Goal: Find specific page/section: Find specific page/section

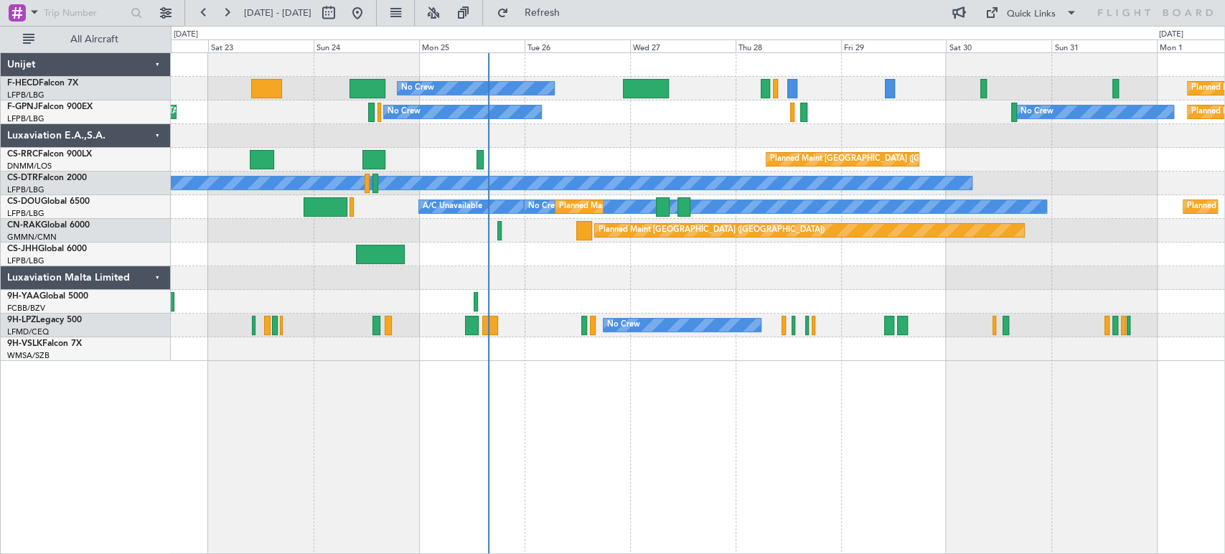
click at [499, 260] on div "No Crew Planned Maint [GEOGRAPHIC_DATA] ([GEOGRAPHIC_DATA]) Planned Maint [GEOG…" at bounding box center [697, 207] width 1053 height 308
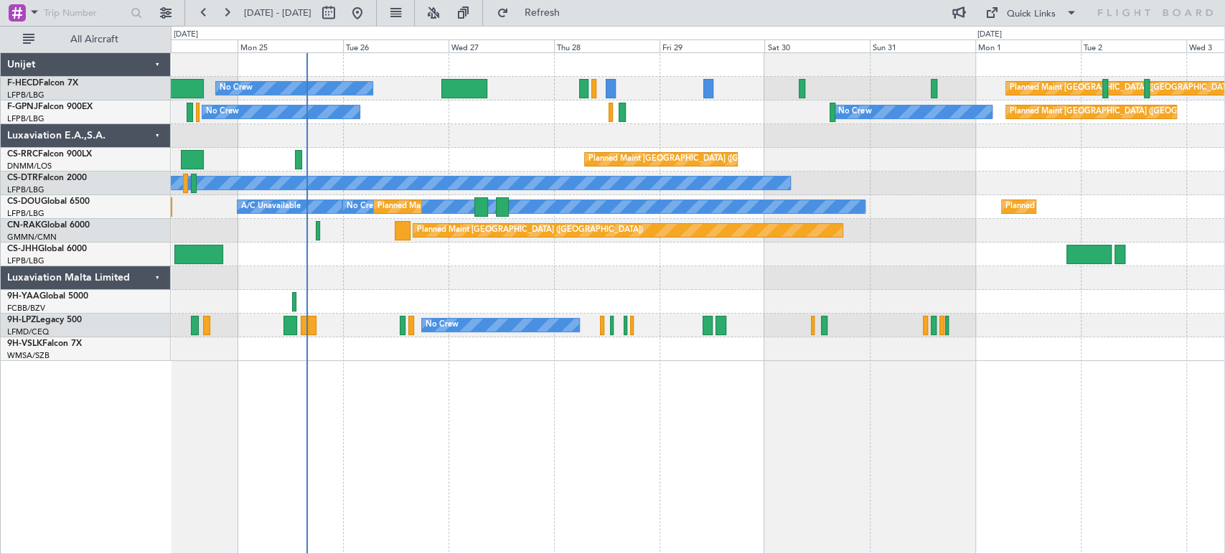
click at [509, 141] on div "Planned Maint [GEOGRAPHIC_DATA] ([GEOGRAPHIC_DATA]) No Crew Planned Maint [GEOG…" at bounding box center [697, 207] width 1053 height 308
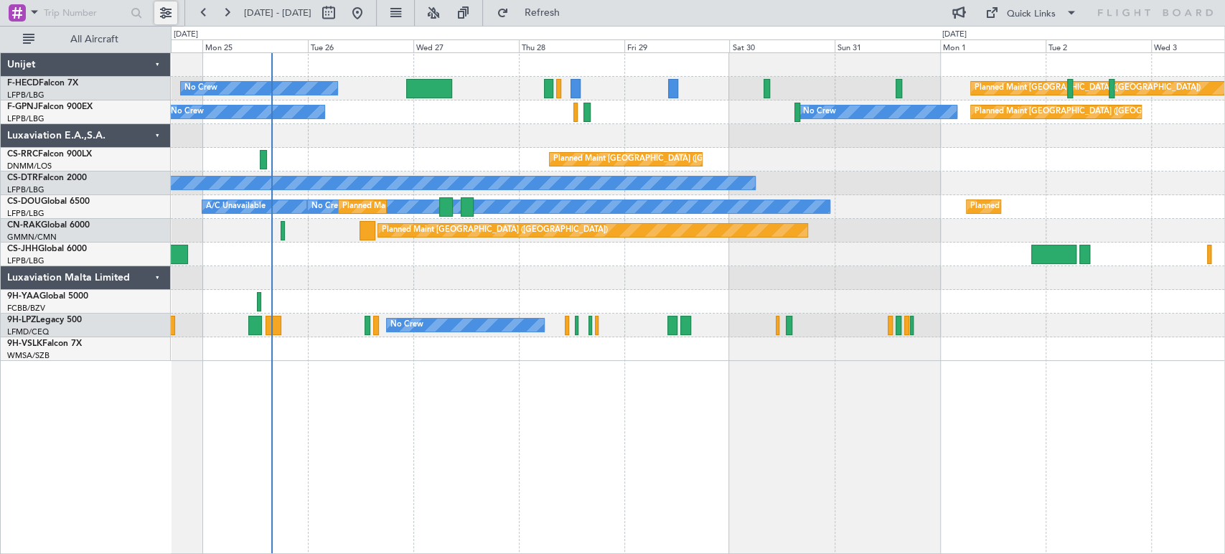
click at [172, 12] on button at bounding box center [165, 12] width 23 height 23
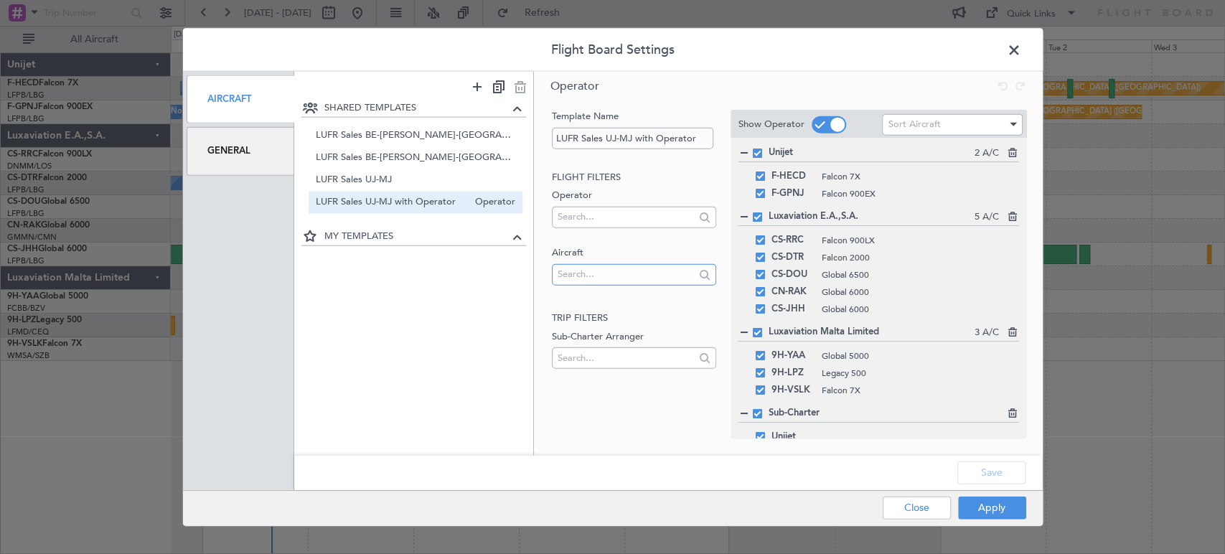
click at [584, 269] on input "text" at bounding box center [625, 274] width 137 height 22
type input "oo-zun"
click at [580, 293] on span "OO-ZUN" at bounding box center [633, 297] width 141 height 22
click at [990, 500] on button "Apply" at bounding box center [992, 507] width 68 height 23
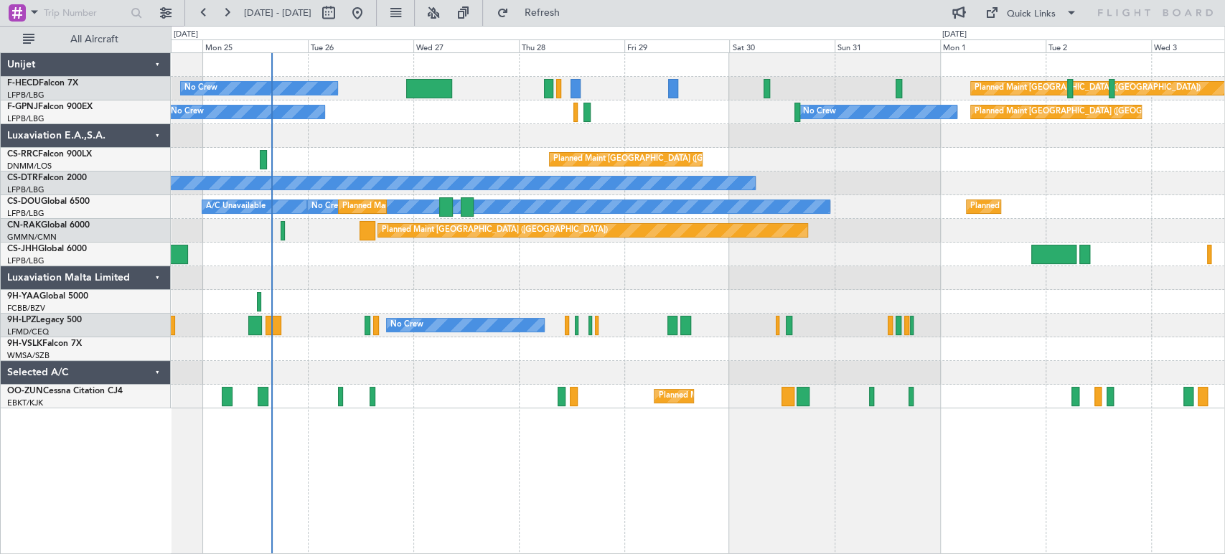
click at [498, 386] on div "Planned Maint Kortrijk-[GEOGRAPHIC_DATA]" at bounding box center [697, 397] width 1053 height 24
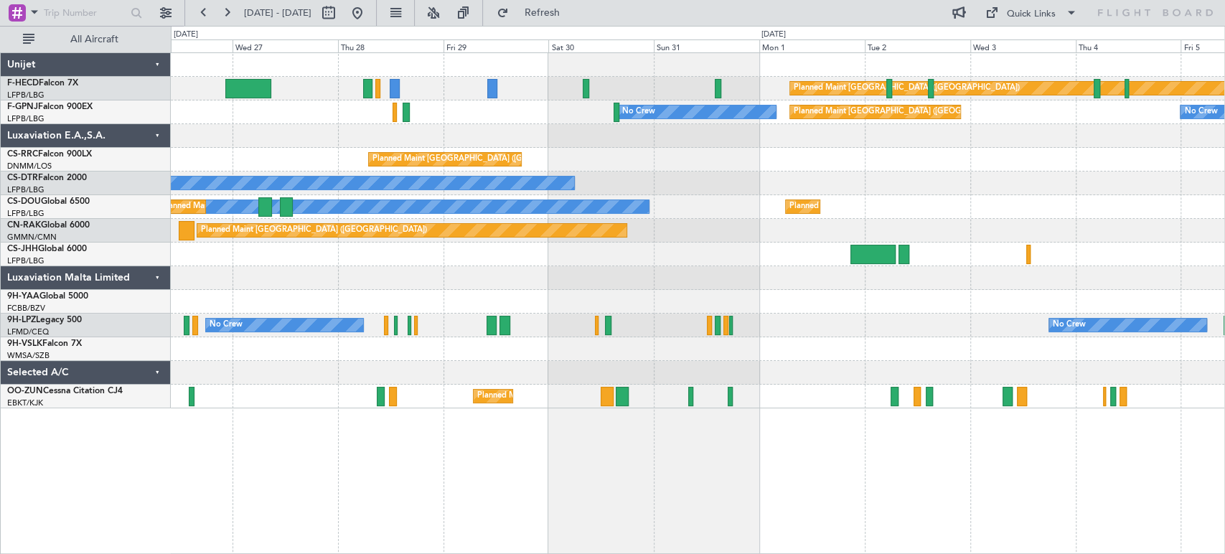
click at [272, 392] on div "Planned Maint Kortrijk-[GEOGRAPHIC_DATA]" at bounding box center [697, 397] width 1053 height 24
click at [458, 401] on div "Planned Maint Kortrijk-[GEOGRAPHIC_DATA]" at bounding box center [697, 397] width 1053 height 24
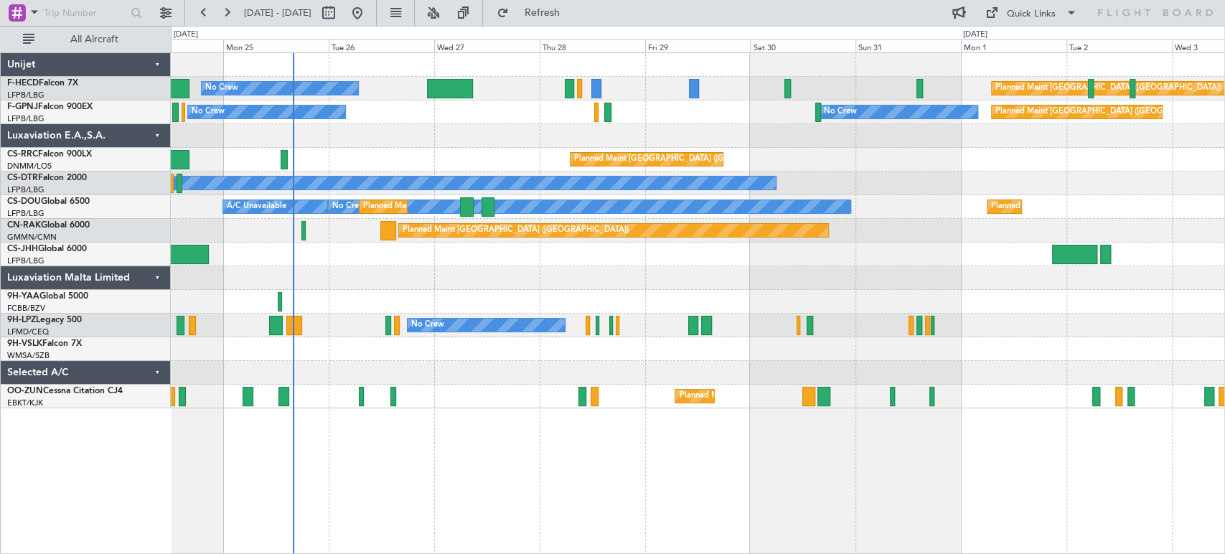
click at [433, 397] on div "Planned Maint Kortrijk-[GEOGRAPHIC_DATA]" at bounding box center [697, 397] width 1053 height 24
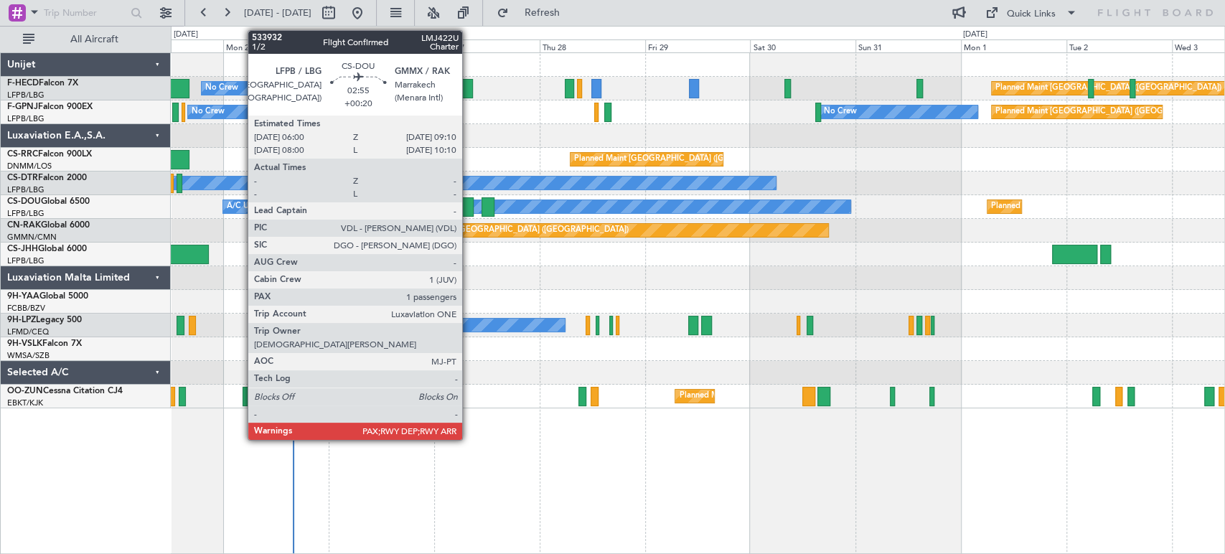
click at [469, 204] on div at bounding box center [467, 206] width 14 height 19
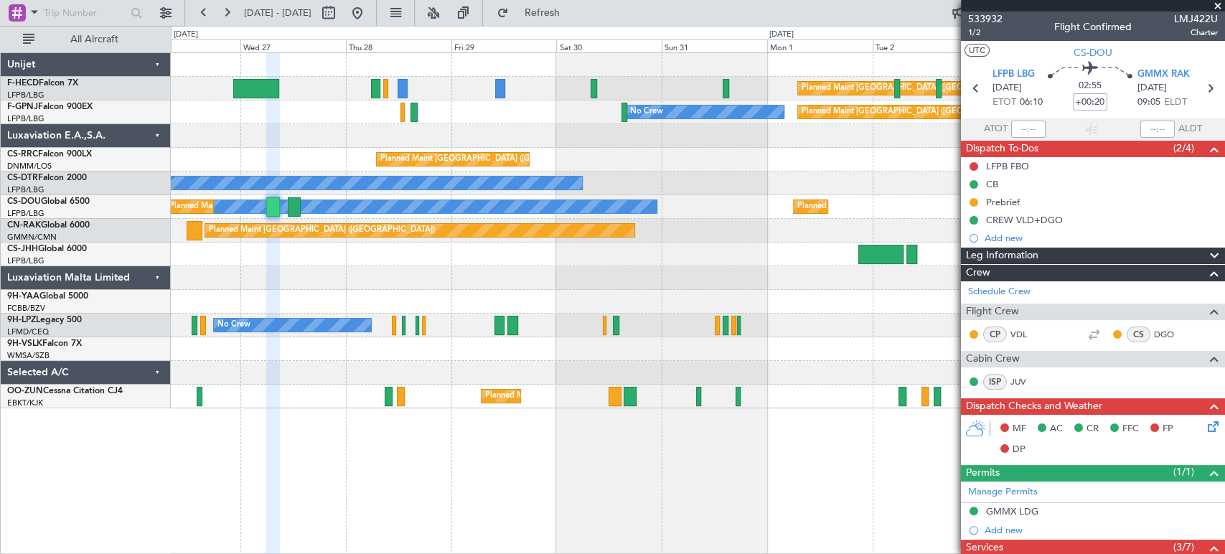
click at [57, 142] on div "Planned Maint [GEOGRAPHIC_DATA] ([GEOGRAPHIC_DATA]) No Crew Planned Maint [GEOG…" at bounding box center [612, 290] width 1225 height 528
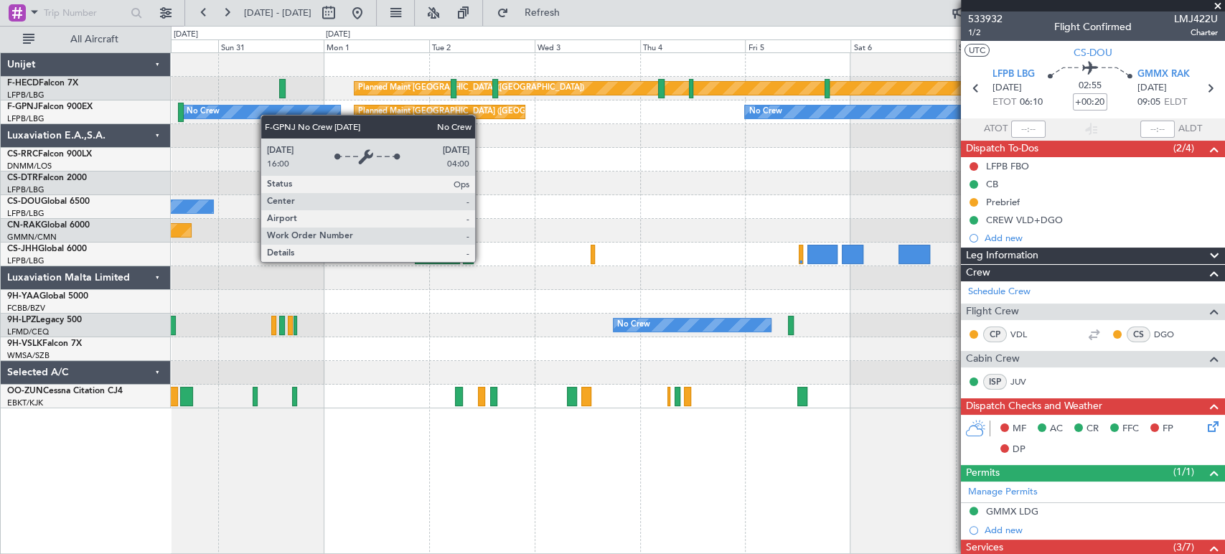
click at [210, 116] on div "Planned Maint [GEOGRAPHIC_DATA] ([GEOGRAPHIC_DATA]) Planned Maint [GEOGRAPHIC_D…" at bounding box center [697, 230] width 1053 height 355
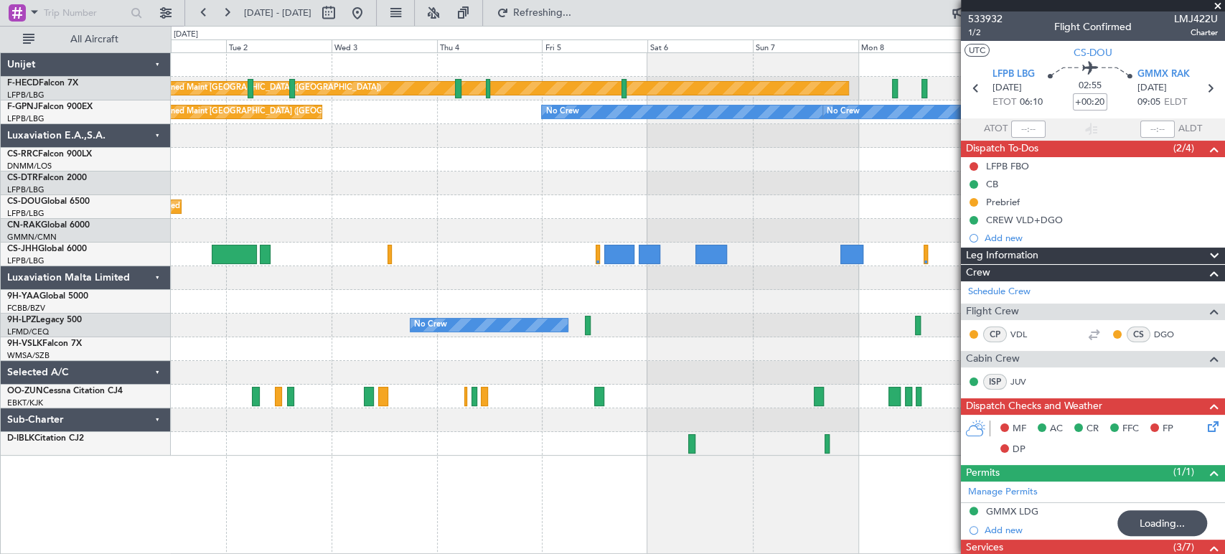
click at [505, 169] on div "Planned Maint [GEOGRAPHIC_DATA] ([GEOGRAPHIC_DATA]) Planned Maint [GEOGRAPHIC_D…" at bounding box center [697, 254] width 1053 height 403
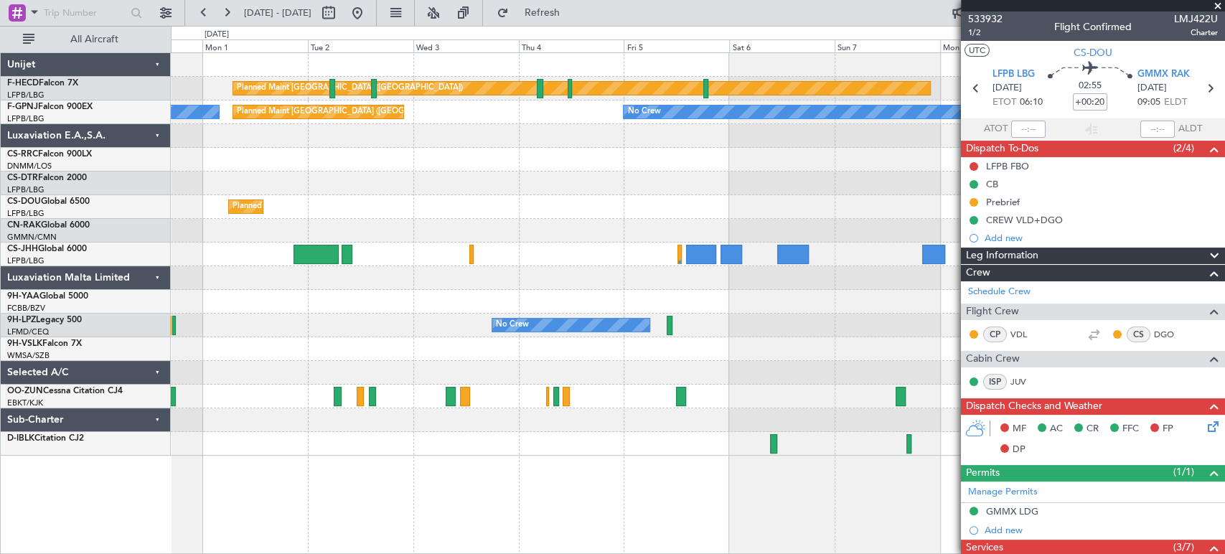
click at [518, 155] on div "Planned Maint [GEOGRAPHIC_DATA] ([GEOGRAPHIC_DATA])" at bounding box center [697, 160] width 1053 height 24
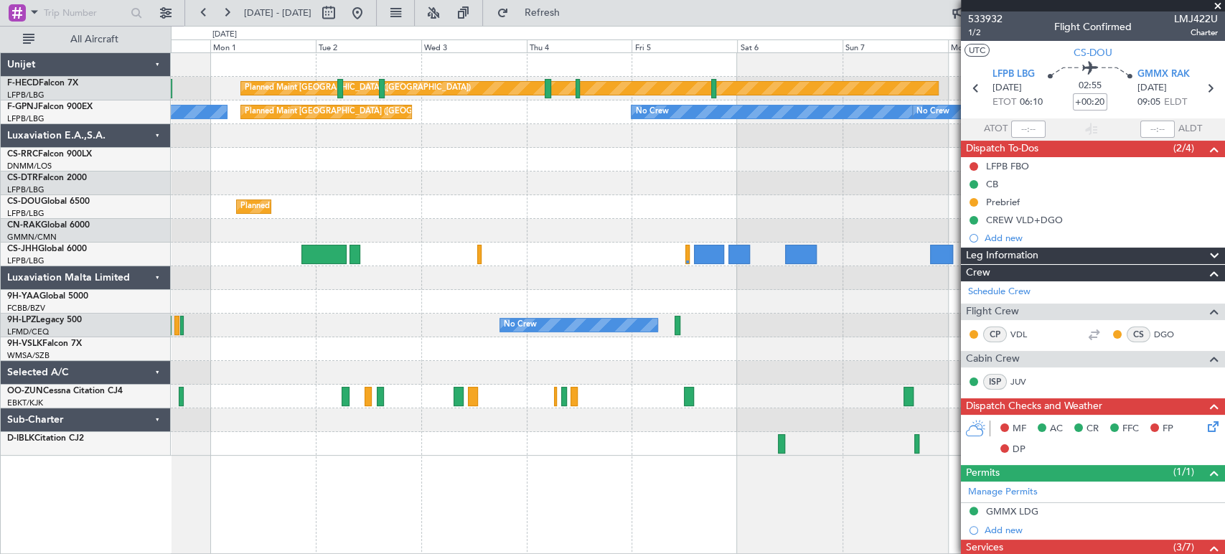
click at [633, 173] on div "Planned Maint [GEOGRAPHIC_DATA] ([GEOGRAPHIC_DATA]) Planned Maint [GEOGRAPHIC_D…" at bounding box center [697, 254] width 1053 height 403
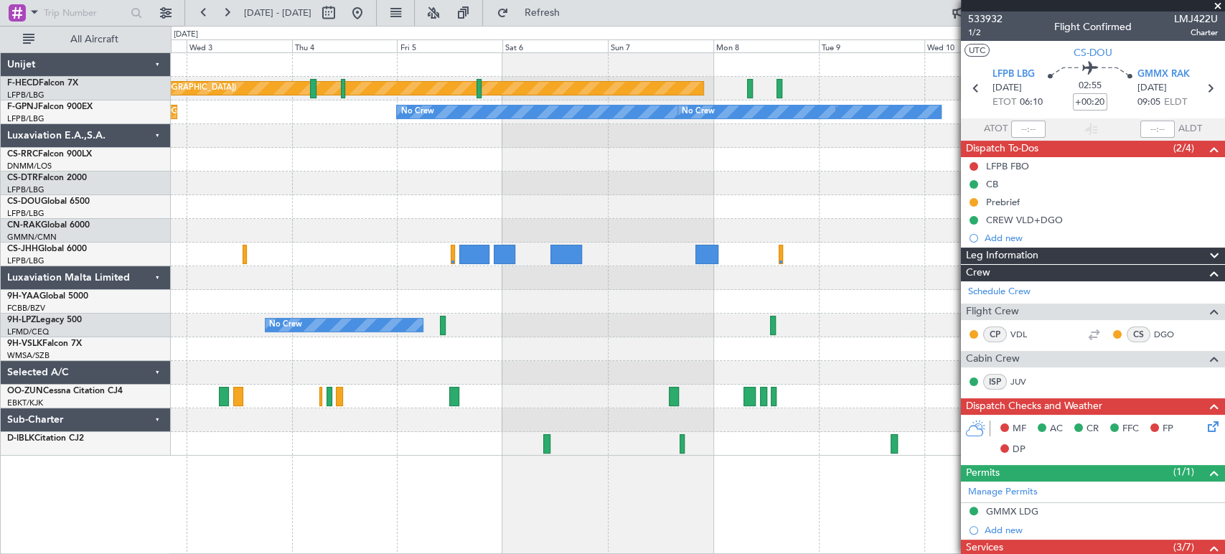
click at [460, 207] on div "Planned Maint [GEOGRAPHIC_DATA] ([GEOGRAPHIC_DATA]) No Crew No Crew No Crew Pla…" at bounding box center [697, 254] width 1053 height 403
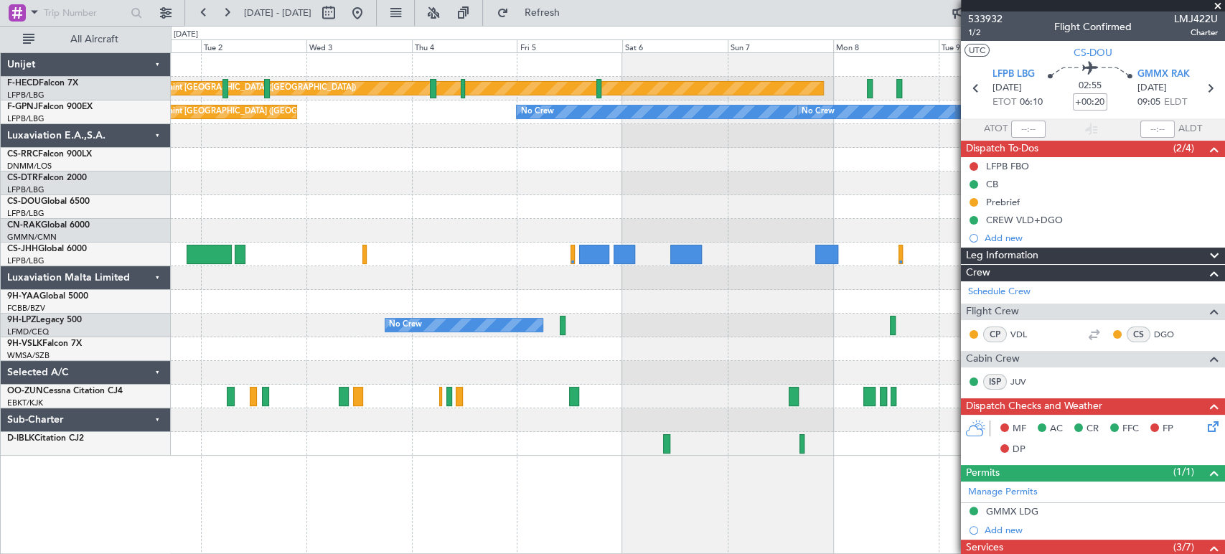
click at [471, 151] on div "Planned Maint [GEOGRAPHIC_DATA] ([GEOGRAPHIC_DATA]) Planned Maint [GEOGRAPHIC_D…" at bounding box center [697, 254] width 1053 height 403
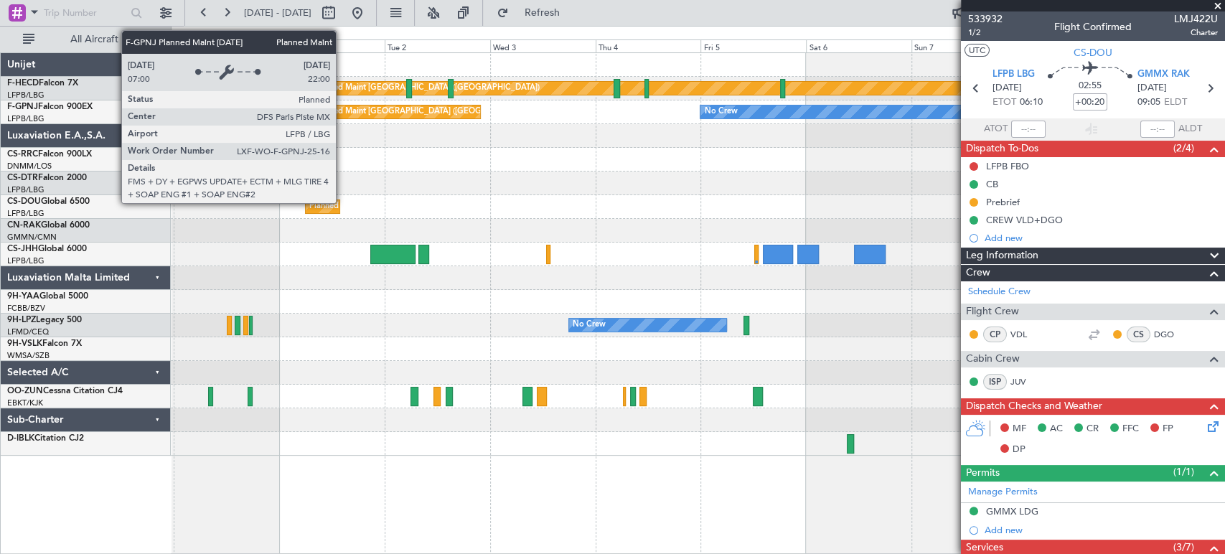
click at [491, 103] on div "Planned Maint [GEOGRAPHIC_DATA] ([GEOGRAPHIC_DATA]) No Crew No Crew No Crew No …" at bounding box center [697, 112] width 1053 height 24
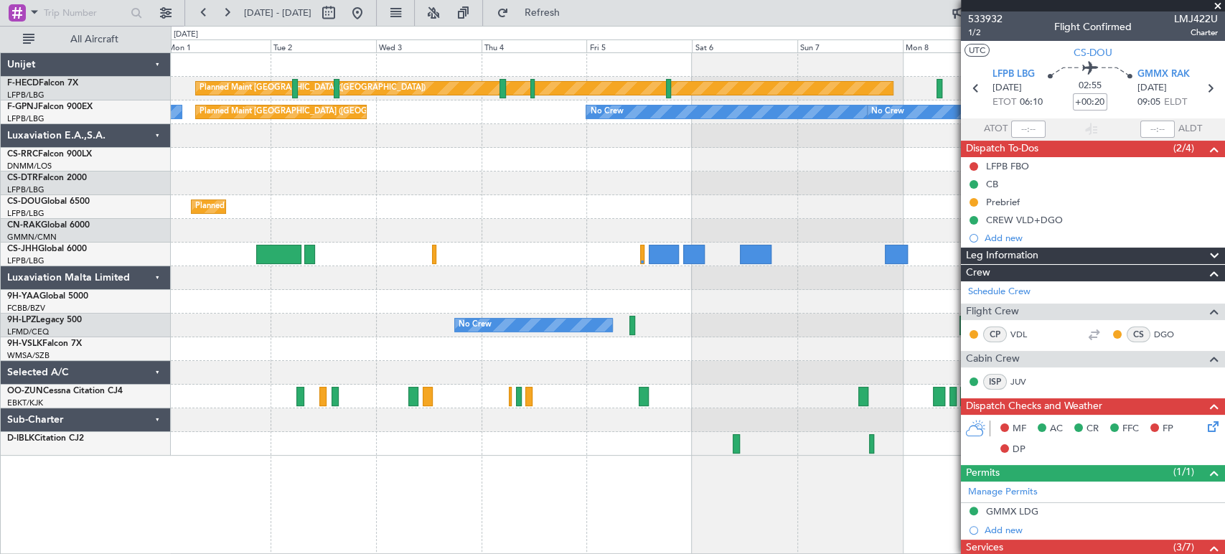
click at [433, 131] on div "Planned Maint [GEOGRAPHIC_DATA] ([GEOGRAPHIC_DATA]) Planned Maint [GEOGRAPHIC_D…" at bounding box center [697, 254] width 1053 height 403
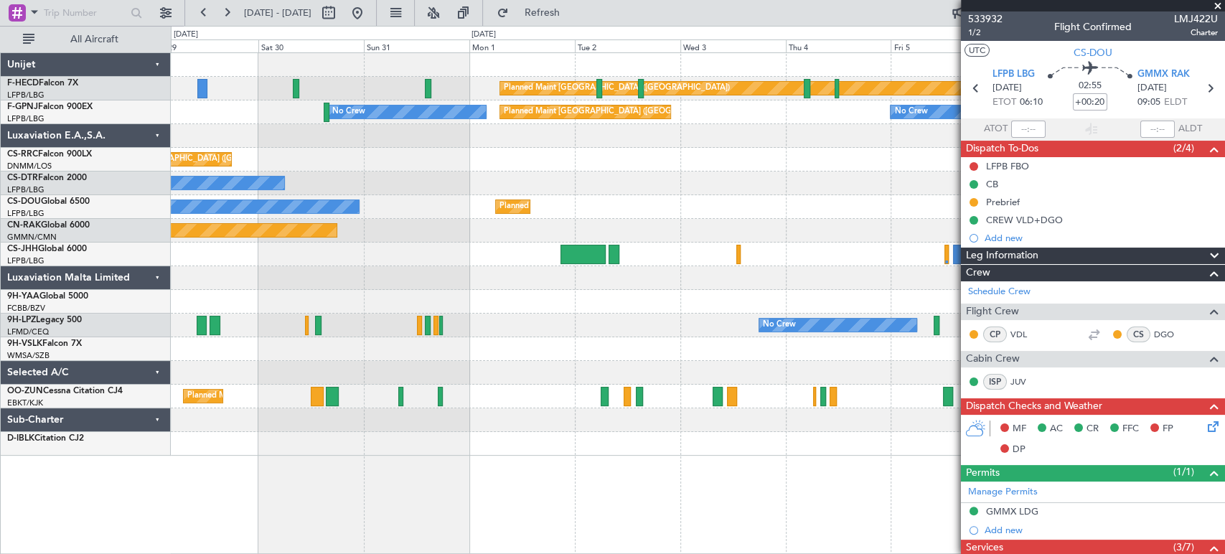
click at [748, 131] on div "Planned Maint [GEOGRAPHIC_DATA] ([GEOGRAPHIC_DATA]) Planned Maint [GEOGRAPHIC_D…" at bounding box center [697, 254] width 1053 height 403
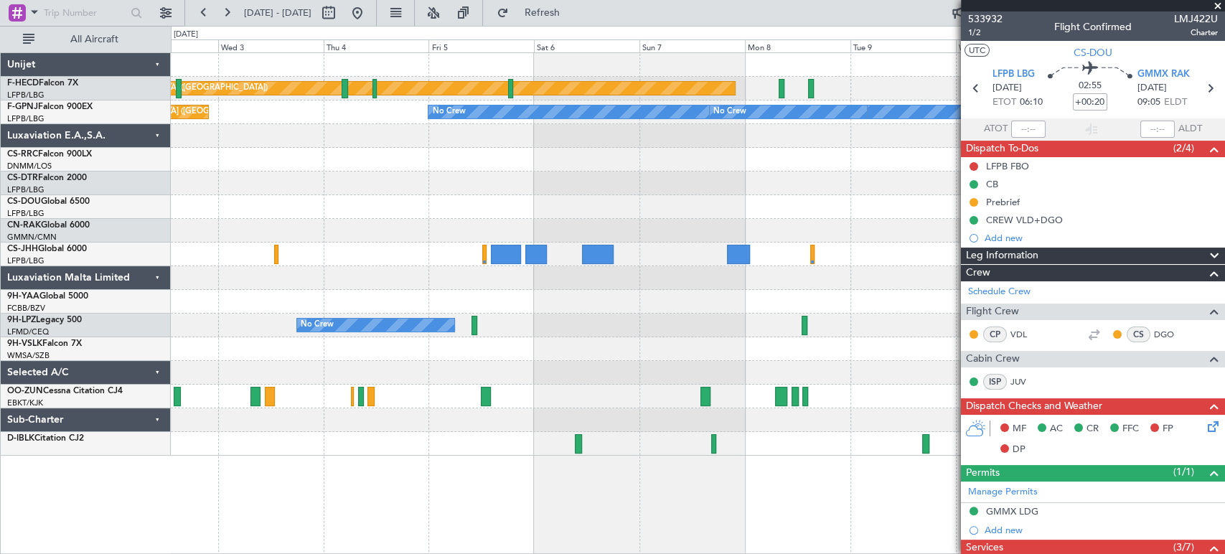
click at [235, 232] on div "Planned Maint [GEOGRAPHIC_DATA] ([GEOGRAPHIC_DATA]) Planned Maint [GEOGRAPHIC_D…" at bounding box center [697, 254] width 1053 height 403
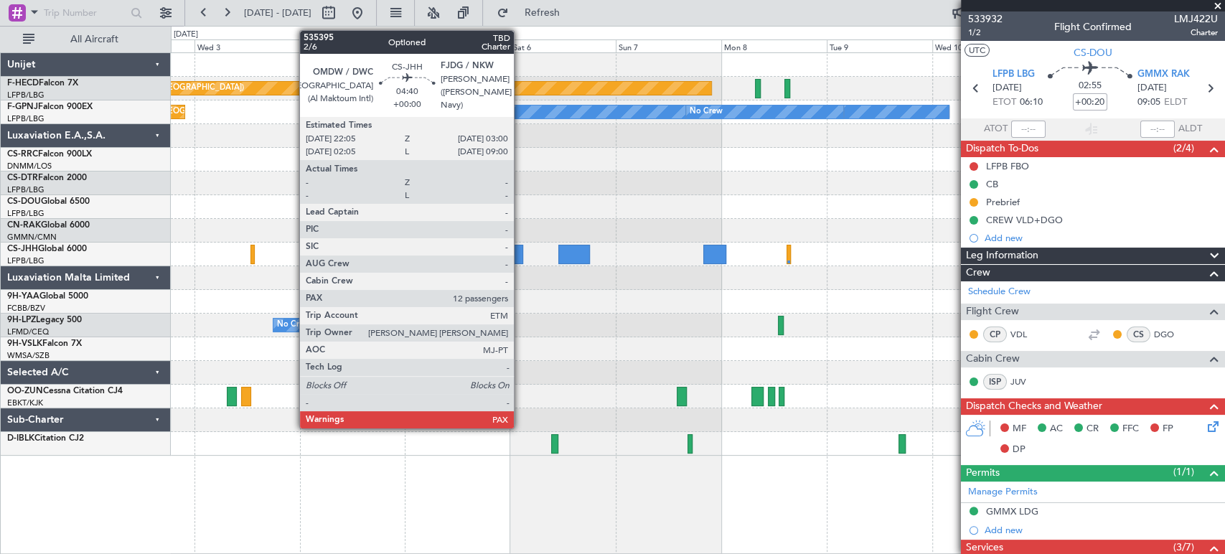
click at [1040, 206] on fb-app "[DATE] - [DATE] Refresh Quick Links All Aircraft Planned Maint [GEOGRAPHIC_DATA…" at bounding box center [612, 282] width 1225 height 543
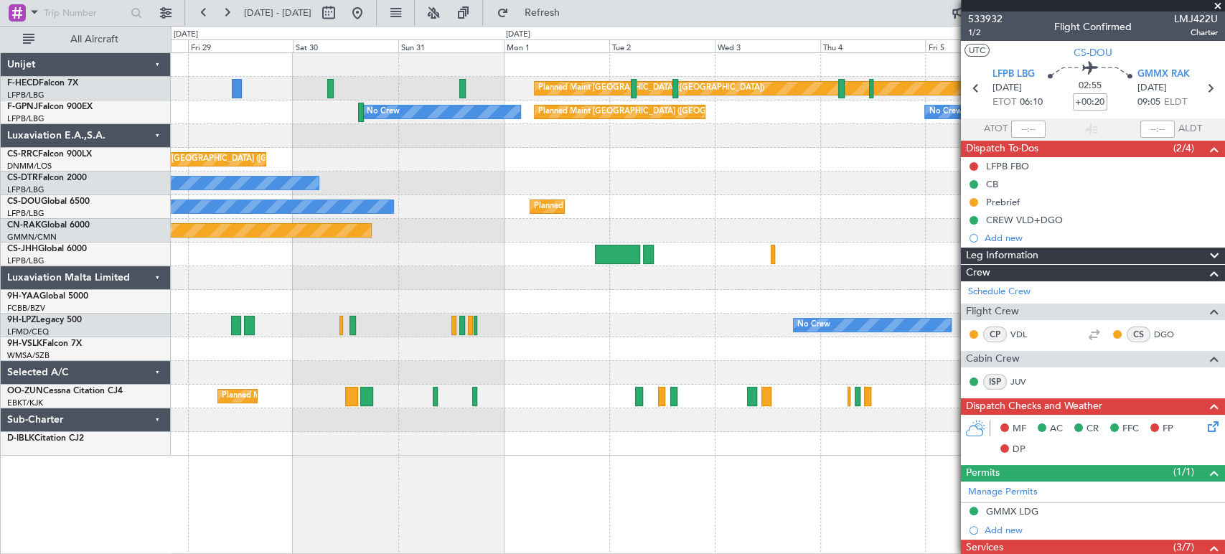
click at [947, 182] on div "Planned Maint [GEOGRAPHIC_DATA] ([GEOGRAPHIC_DATA]) Planned Maint [GEOGRAPHIC_D…" at bounding box center [697, 254] width 1053 height 403
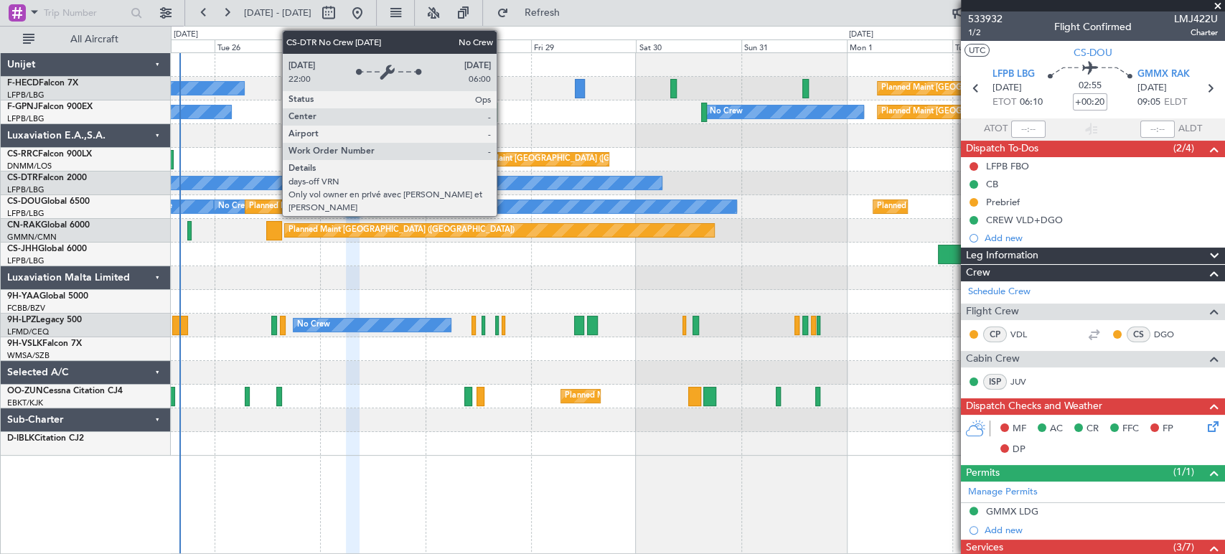
click at [809, 166] on div "Planned Maint [GEOGRAPHIC_DATA] ([GEOGRAPHIC_DATA]) No Crew Planned Maint [GEOG…" at bounding box center [697, 254] width 1053 height 403
